Goal: Task Accomplishment & Management: Use online tool/utility

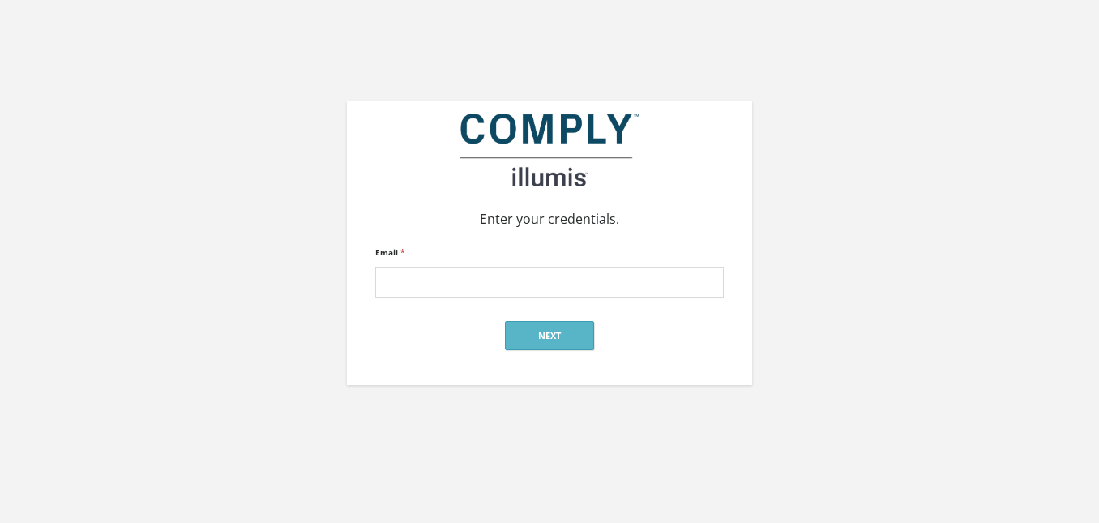
click at [574, 264] on div "Email *" at bounding box center [549, 270] width 349 height 56
click at [577, 292] on input "Email *" at bounding box center [549, 282] width 349 height 31
click at [567, 280] on input "Email *" at bounding box center [549, 282] width 349 height 31
click at [546, 289] on input "Email *" at bounding box center [549, 282] width 349 height 31
type input "lindsay@jonesmandel.com"
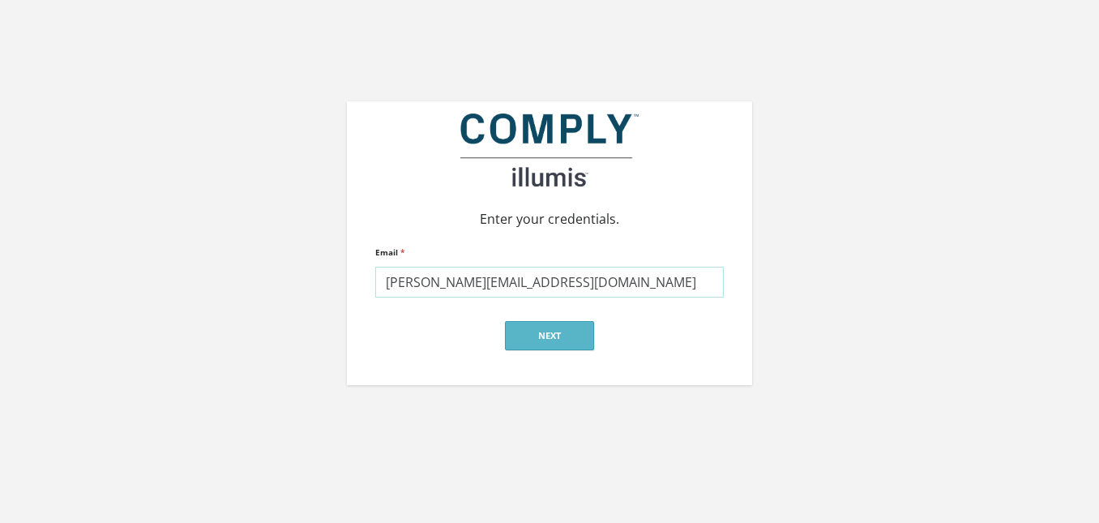
click input "submit" at bounding box center [0, 0] width 0 height 0
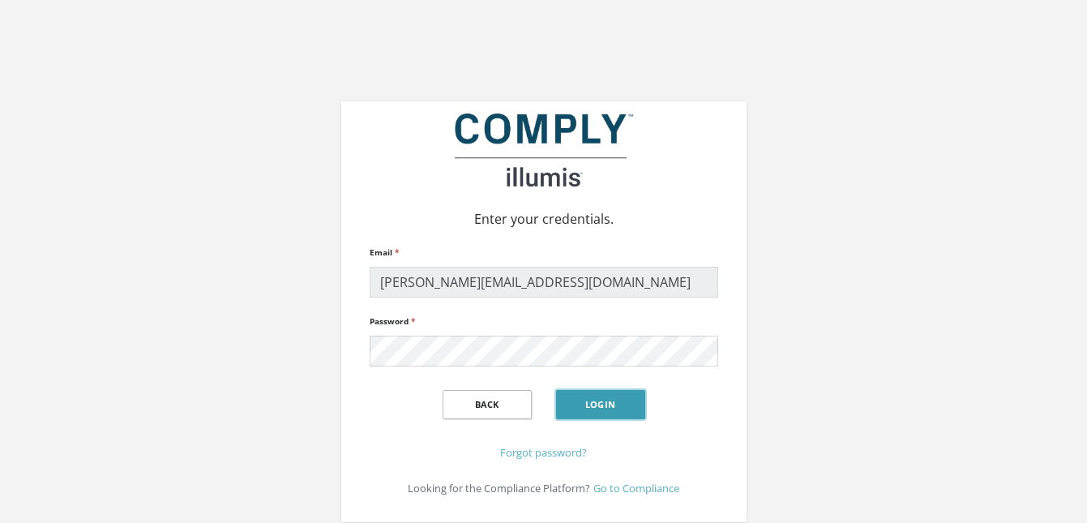
click at [604, 405] on button "Login" at bounding box center [600, 404] width 89 height 29
